Goal: Information Seeking & Learning: Find specific fact

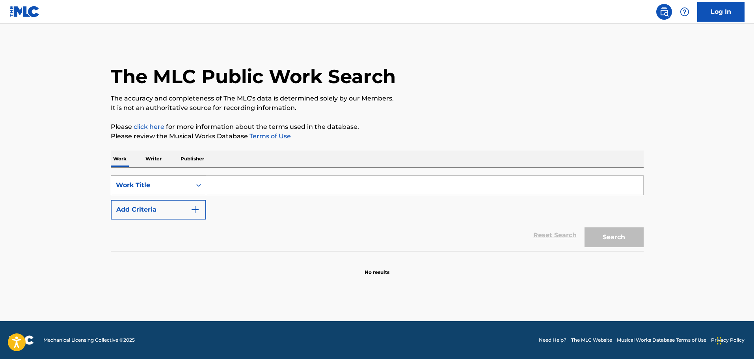
click at [183, 192] on div "Work Title" at bounding box center [151, 185] width 80 height 15
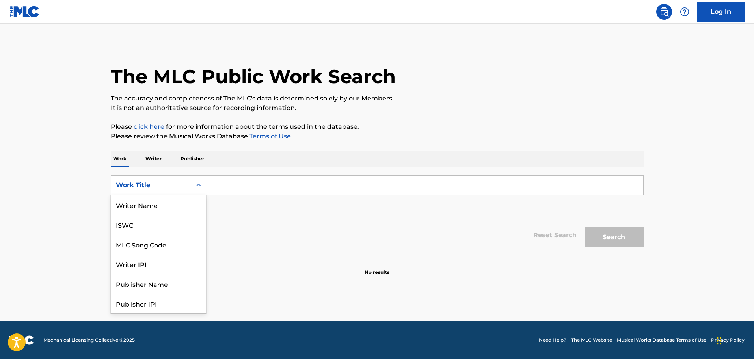
scroll to position [39, 0]
click at [170, 200] on div "MLC Song Code" at bounding box center [158, 205] width 95 height 20
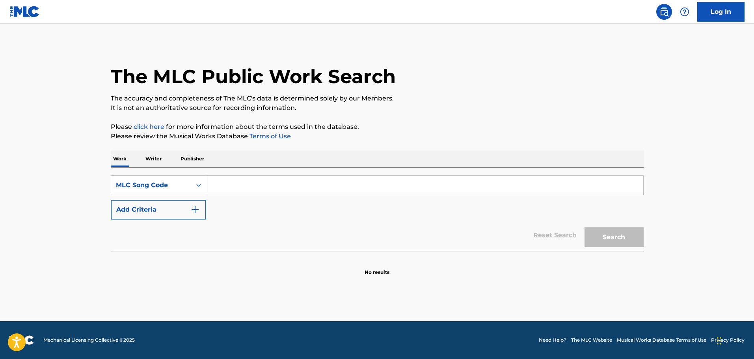
click at [263, 189] on input "Search Form" at bounding box center [424, 185] width 437 height 19
paste input "W1857H"
type input "W1857H"
click at [604, 228] on button "Search" at bounding box center [613, 237] width 59 height 20
click at [601, 246] on button "Search" at bounding box center [613, 237] width 59 height 20
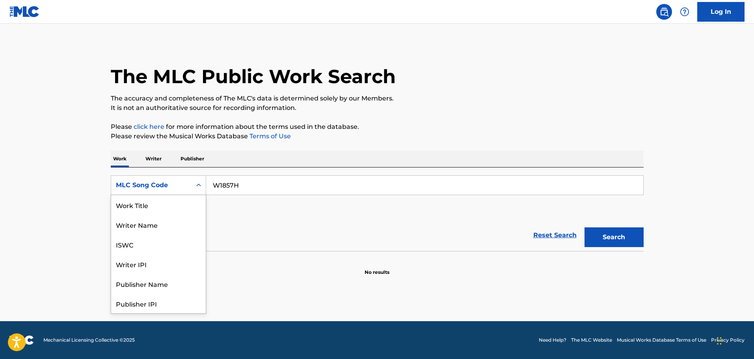
click at [189, 182] on div "MLC Song Code" at bounding box center [151, 185] width 80 height 15
click at [170, 210] on div "Work Title" at bounding box center [158, 205] width 95 height 20
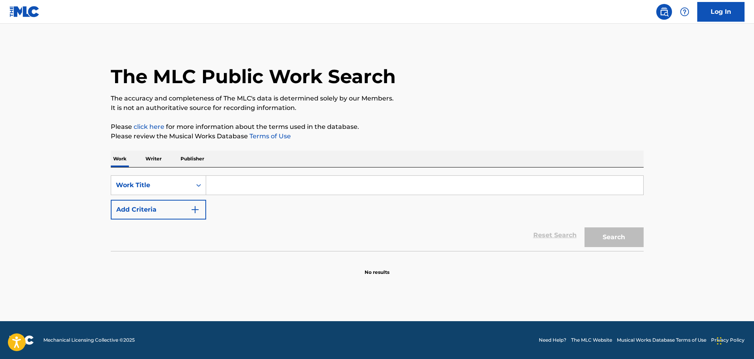
click at [242, 189] on input "Search Form" at bounding box center [424, 185] width 437 height 19
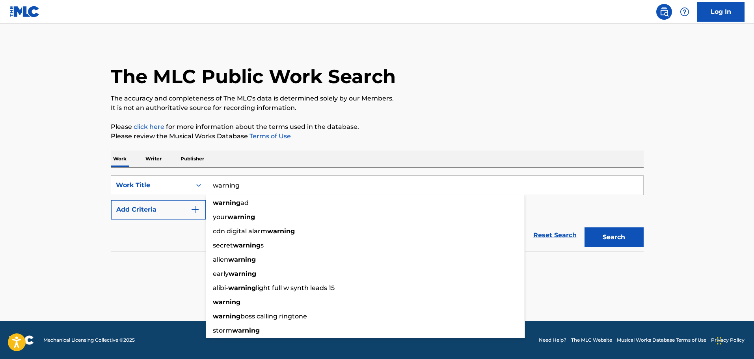
type input "warning"
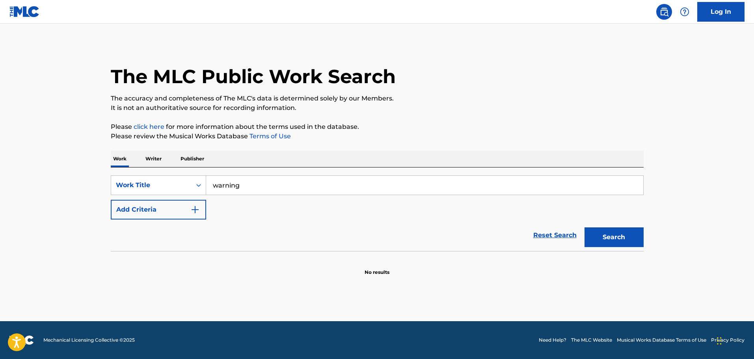
click at [80, 182] on main "The MLC Public Work Search The accuracy and completeness of The MLC's data is d…" at bounding box center [377, 172] width 754 height 297
click at [184, 216] on button "Add Criteria" at bounding box center [158, 210] width 95 height 20
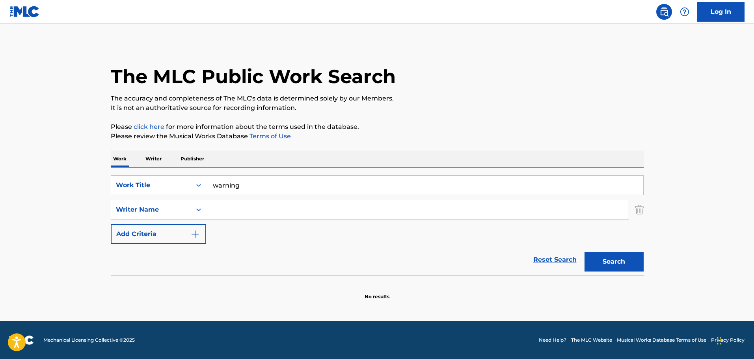
click at [224, 214] on input "Search Form" at bounding box center [417, 209] width 422 height 19
click at [139, 212] on div "Writer Name" at bounding box center [151, 209] width 71 height 9
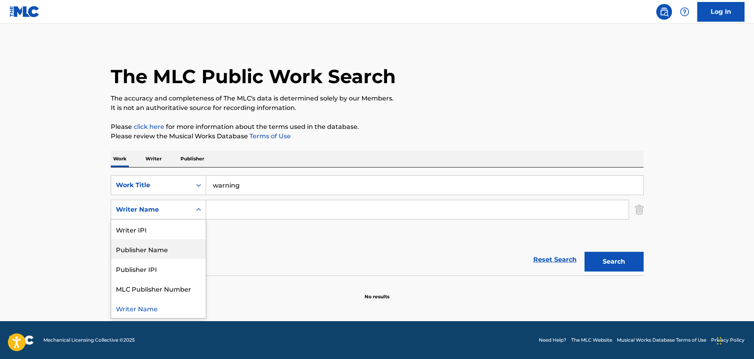
click at [173, 252] on div "Publisher Name" at bounding box center [158, 249] width 95 height 20
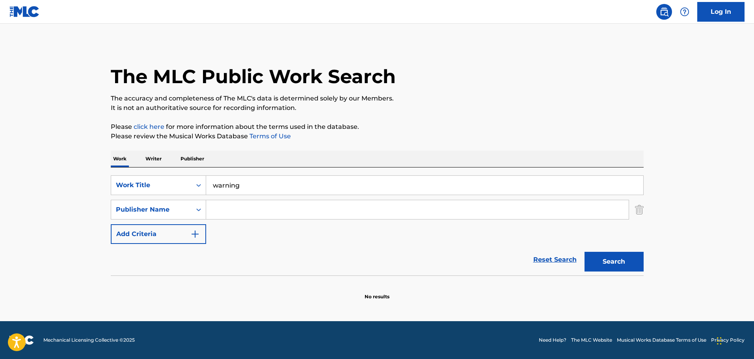
drag, startPoint x: 228, startPoint y: 216, endPoint x: 227, endPoint y: 206, distance: 10.6
click at [229, 216] on input "Search Form" at bounding box center [417, 209] width 422 height 19
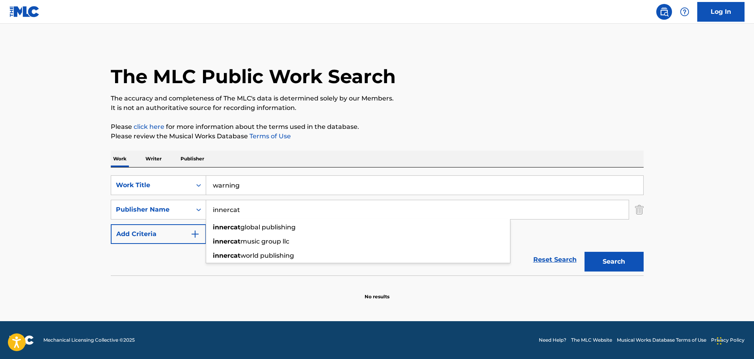
type input "innercat"
click at [584, 252] on button "Search" at bounding box center [613, 262] width 59 height 20
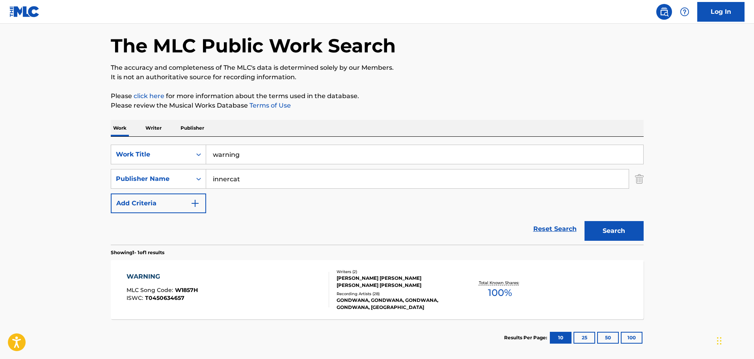
scroll to position [70, 0]
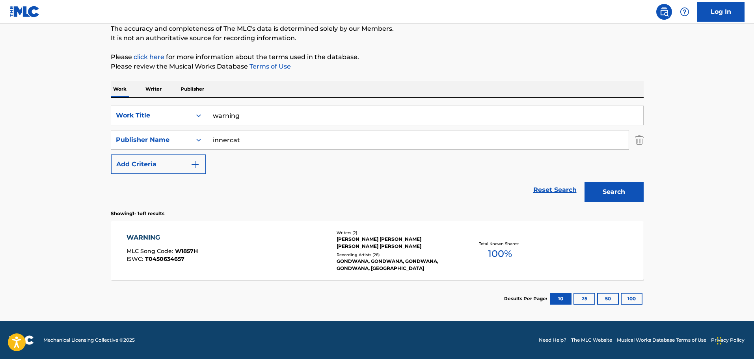
click at [502, 252] on span "100 %" at bounding box center [500, 254] width 24 height 14
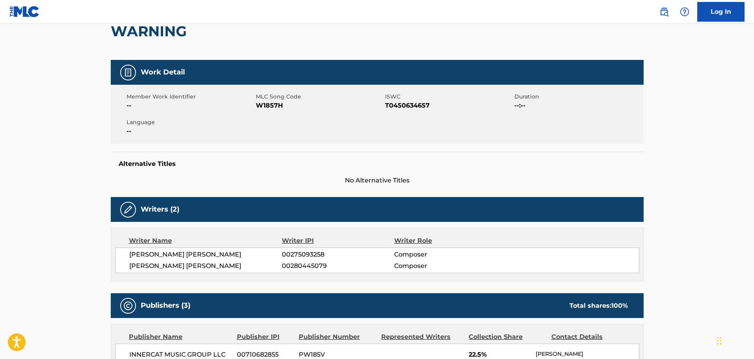
scroll to position [79, 0]
